Goal: Find contact information: Find contact information

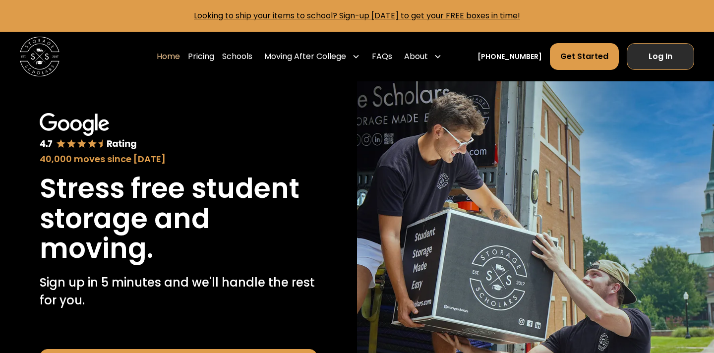
click at [653, 58] on link "Log In" at bounding box center [659, 56] width 67 height 27
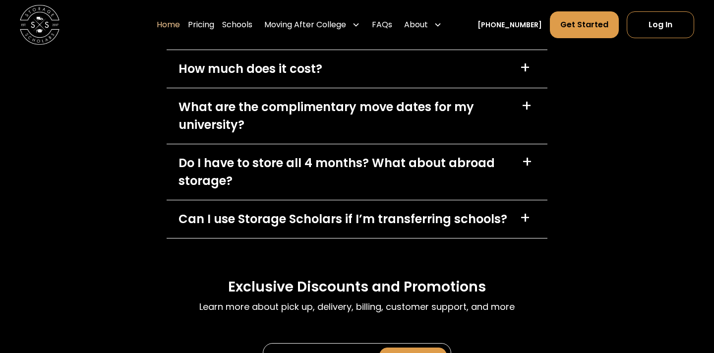
scroll to position [2899, 0]
click at [528, 107] on div "+" at bounding box center [526, 106] width 11 height 16
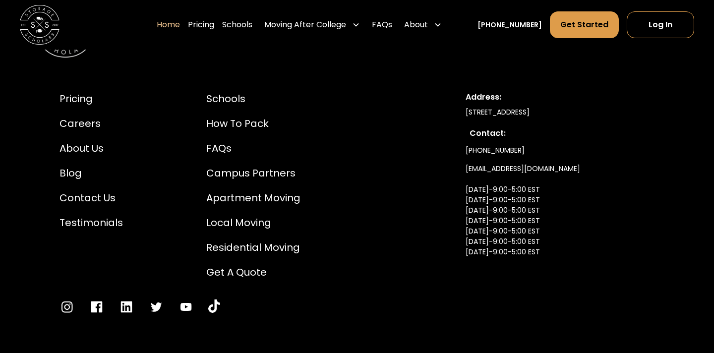
scroll to position [3432, 0]
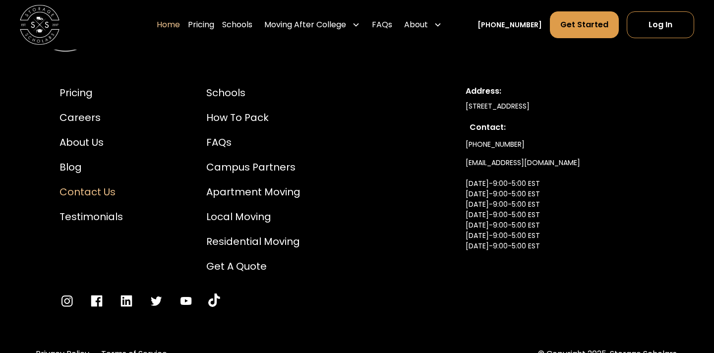
click at [105, 196] on div "Contact Us" at bounding box center [90, 191] width 63 height 15
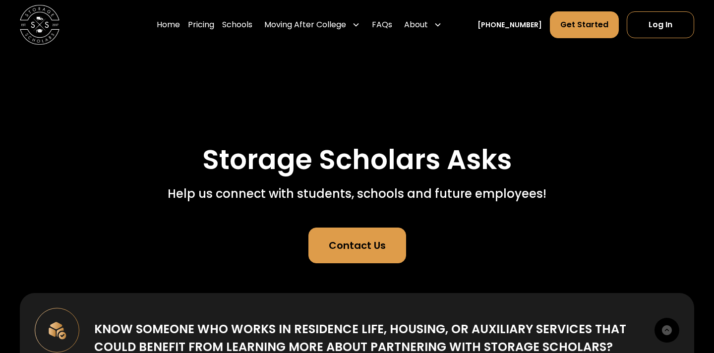
click at [330, 242] on div "Contact Us" at bounding box center [357, 245] width 57 height 15
